Goal: Find specific page/section: Find specific page/section

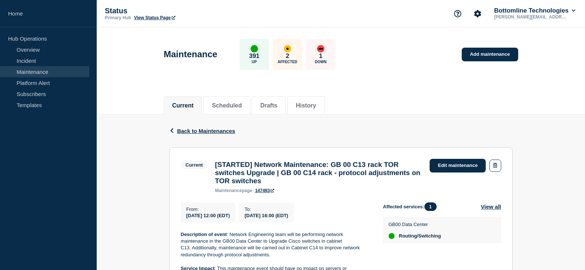
scroll to position [37, 0]
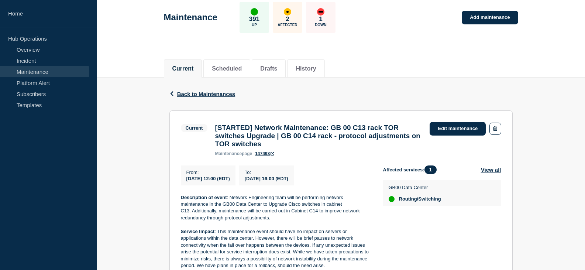
click at [35, 71] on link "Maintenance" at bounding box center [44, 71] width 89 height 11
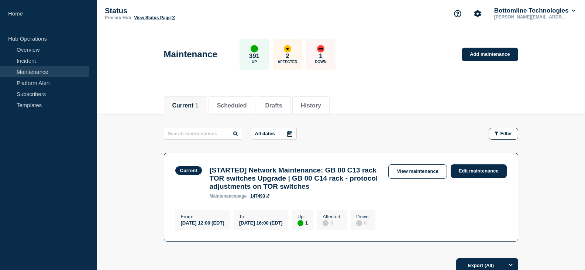
scroll to position [74, 0]
